Goal: Information Seeking & Learning: Check status

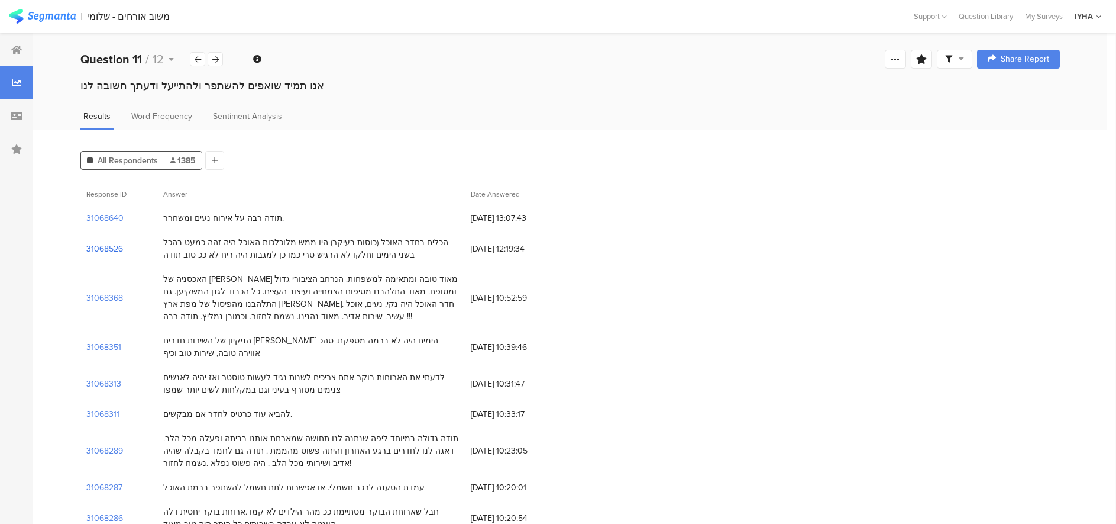
click at [107, 248] on section "31068526" at bounding box center [104, 249] width 37 height 12
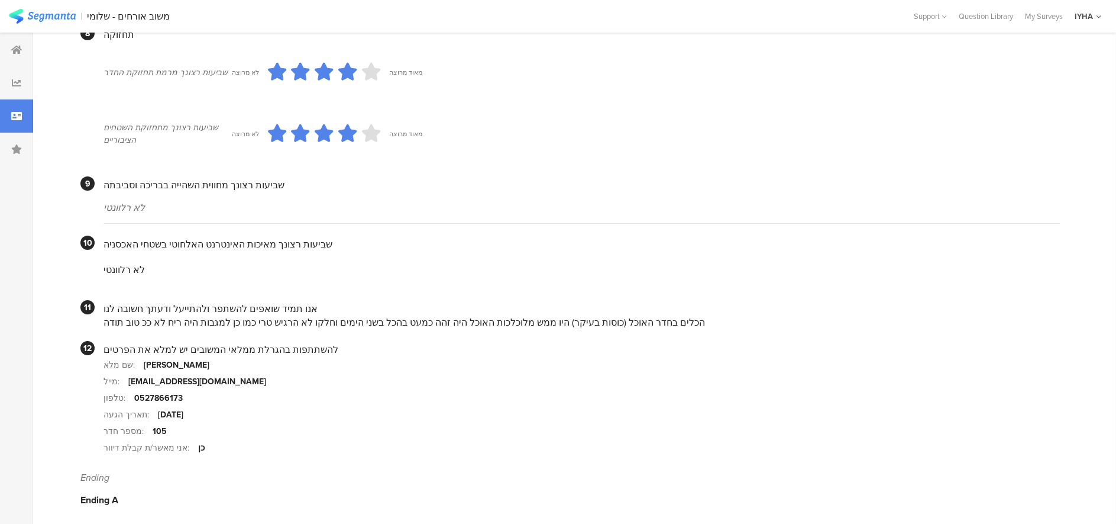
scroll to position [997, 0]
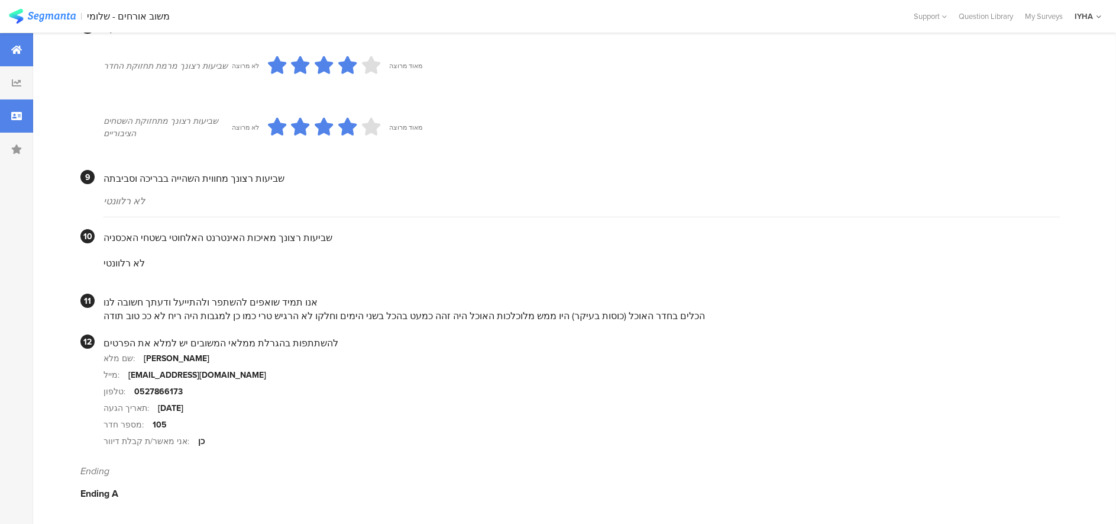
click at [11, 54] on div at bounding box center [16, 49] width 33 height 33
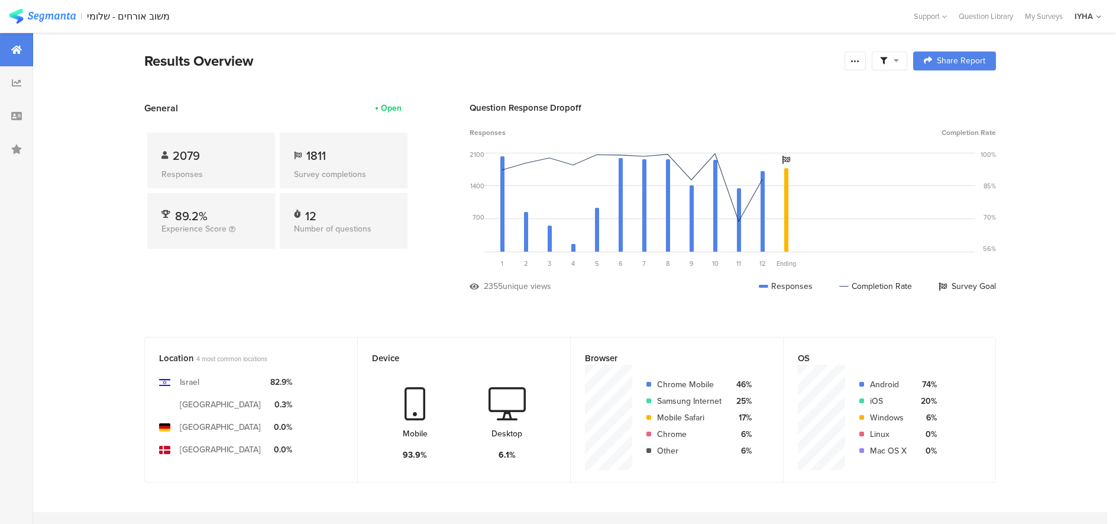
scroll to position [30, 0]
